Goal: Information Seeking & Learning: Learn about a topic

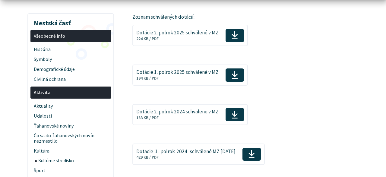
scroll to position [94, 0]
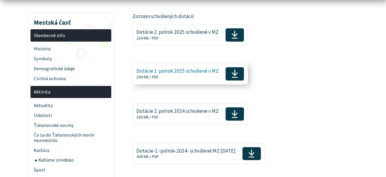
click at [179, 72] on span "Dotácie 1. polrok 2025 schválené v MZ" at bounding box center [177, 71] width 82 height 6
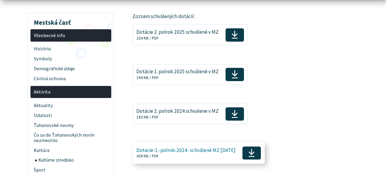
click at [254, 154] on use at bounding box center [251, 153] width 6 height 8
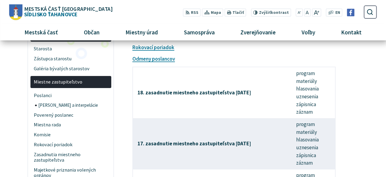
scroll to position [78, 0]
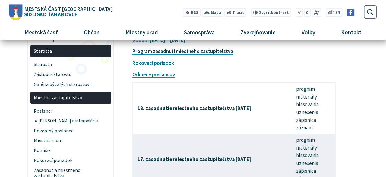
click at [214, 51] on link "Program zasadnutí miestneho zastupiteľstva" at bounding box center [182, 51] width 101 height 7
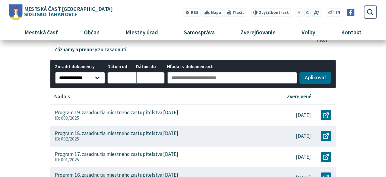
scroll to position [104, 0]
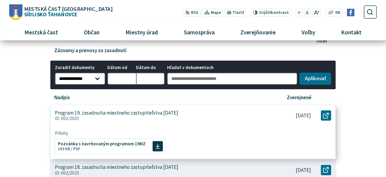
click at [122, 114] on p "Program 19. zasadnutia miestneho zastupiteľstva 03. 09. 2025" at bounding box center [116, 113] width 123 height 6
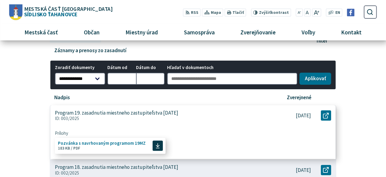
click at [156, 146] on icon at bounding box center [158, 146] width 4 height 6
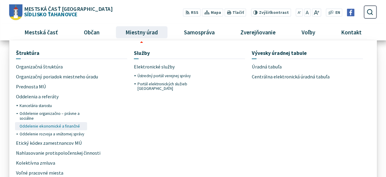
click at [66, 125] on span "Oddelenie ekonomické a finančné" at bounding box center [50, 126] width 60 height 8
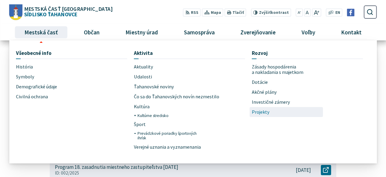
click at [262, 113] on span "Projekty" at bounding box center [261, 112] width 18 height 10
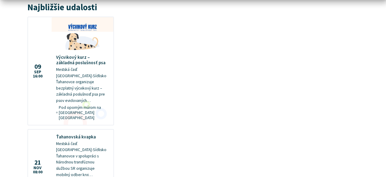
scroll to position [549, 0]
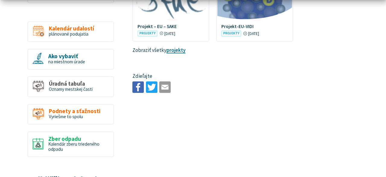
scroll to position [366, 0]
drag, startPoint x: 383, startPoint y: 175, endPoint x: 0, endPoint y: 97, distance: 391.0
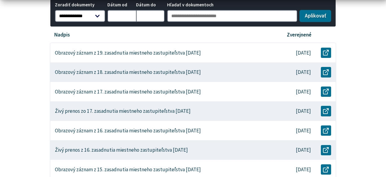
scroll to position [333, 0]
